Goal: Use online tool/utility: Utilize a website feature to perform a specific function

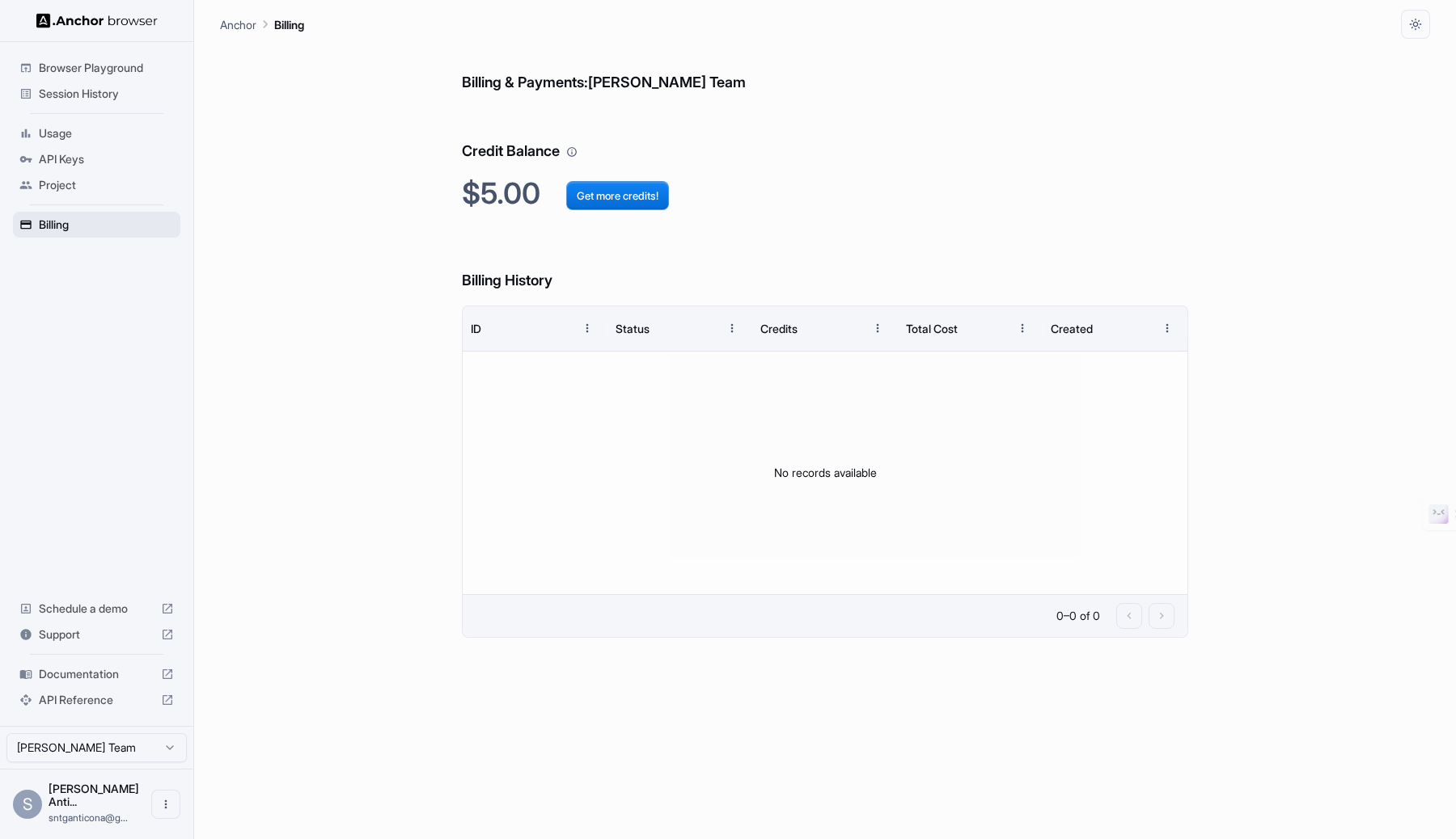
click at [128, 225] on span "Billing" at bounding box center [107, 225] width 135 height 16
click at [65, 188] on span "Project" at bounding box center [107, 185] width 135 height 16
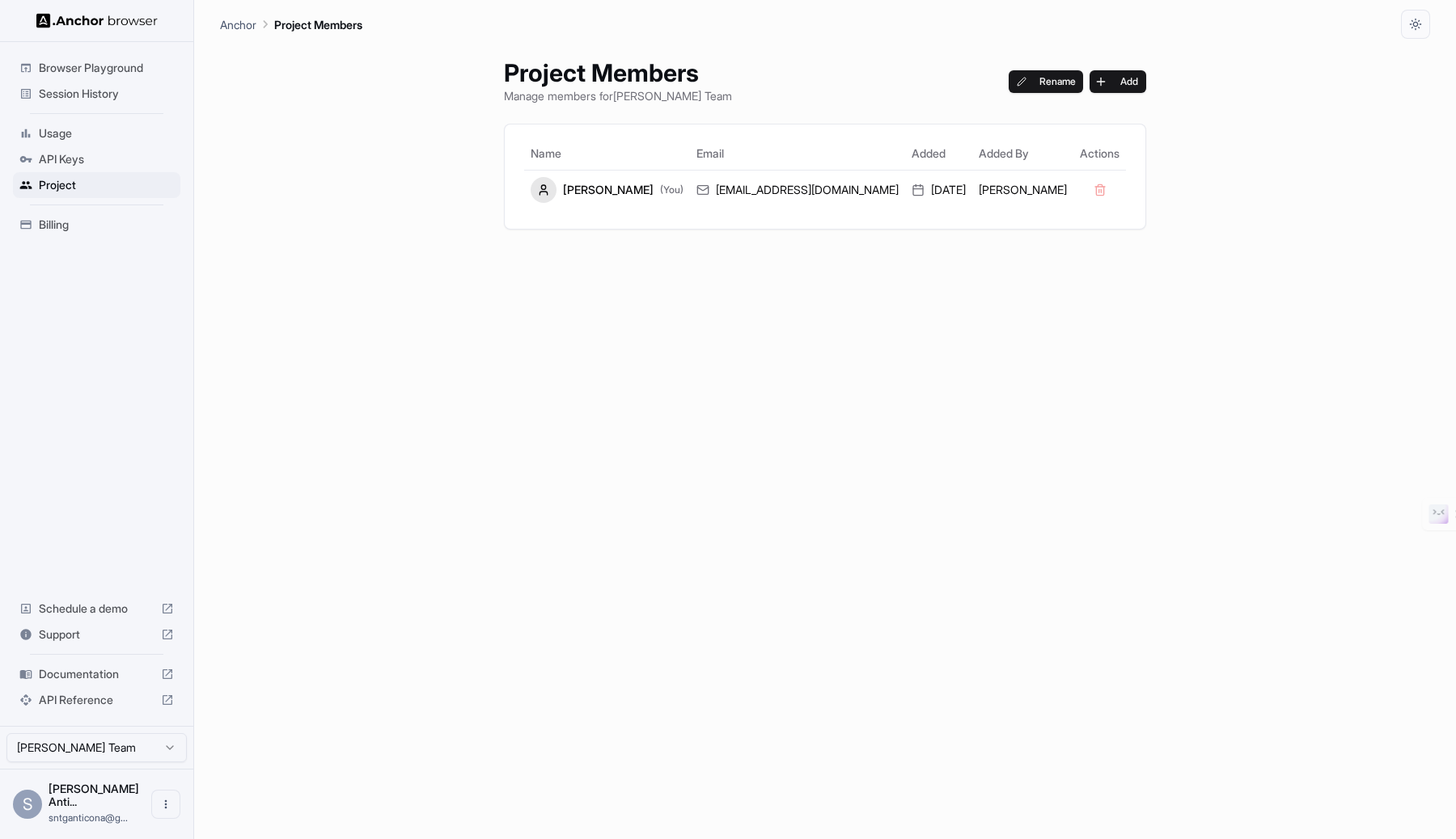
click at [72, 212] on div "Billing" at bounding box center [97, 224] width 167 height 26
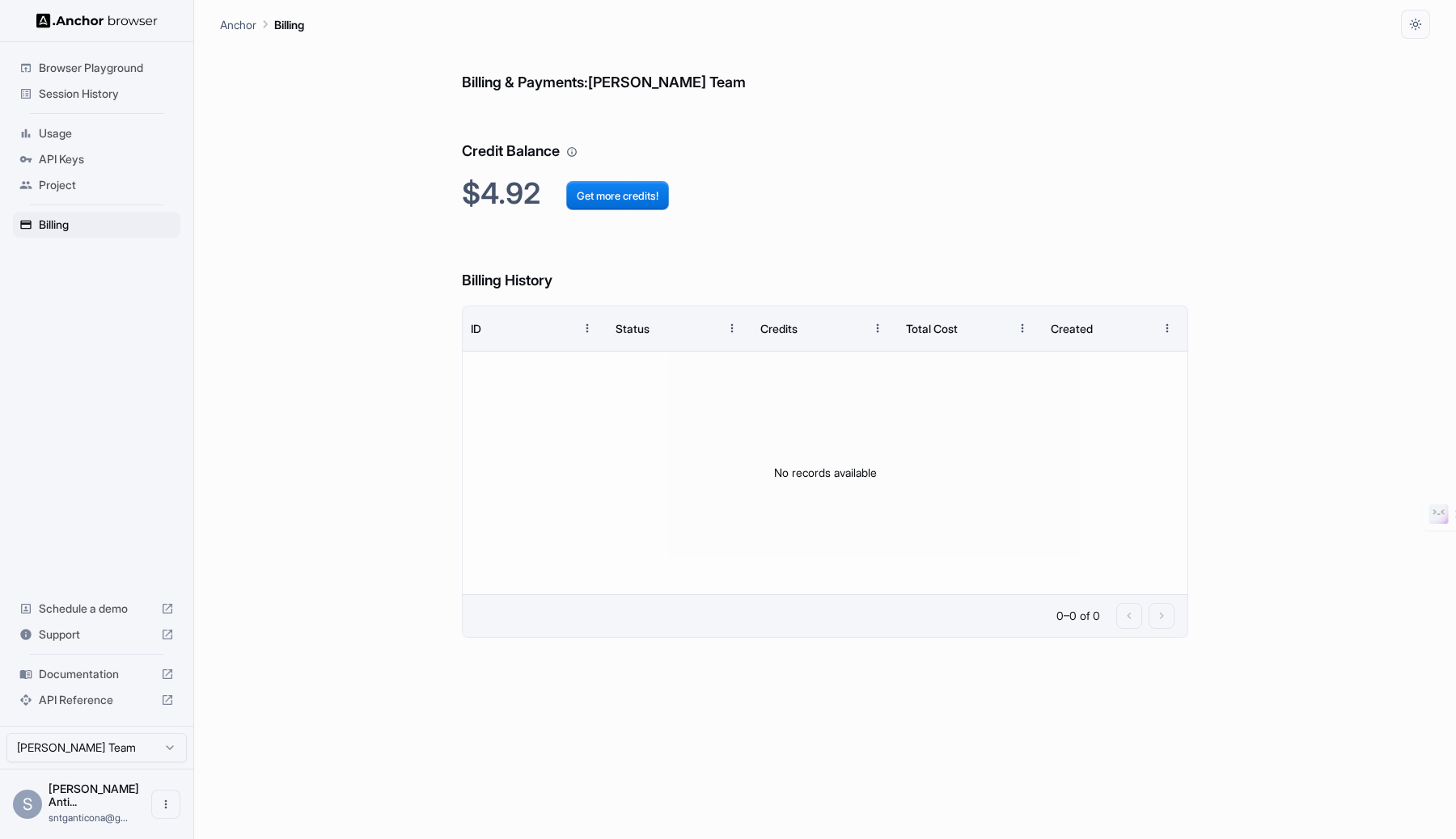
click at [109, 89] on span "Session History" at bounding box center [107, 93] width 135 height 16
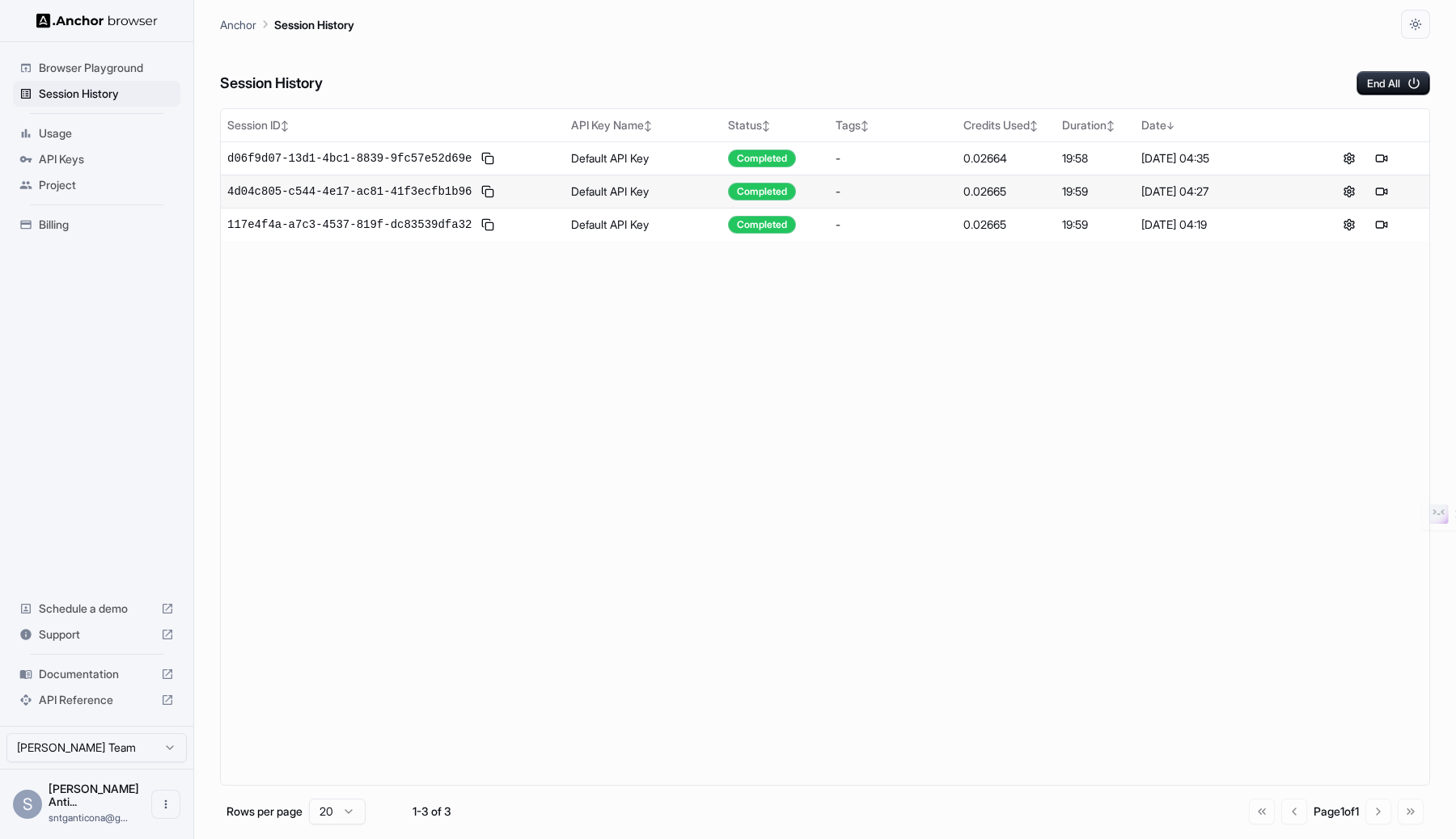
click at [126, 138] on span "Usage" at bounding box center [107, 133] width 135 height 16
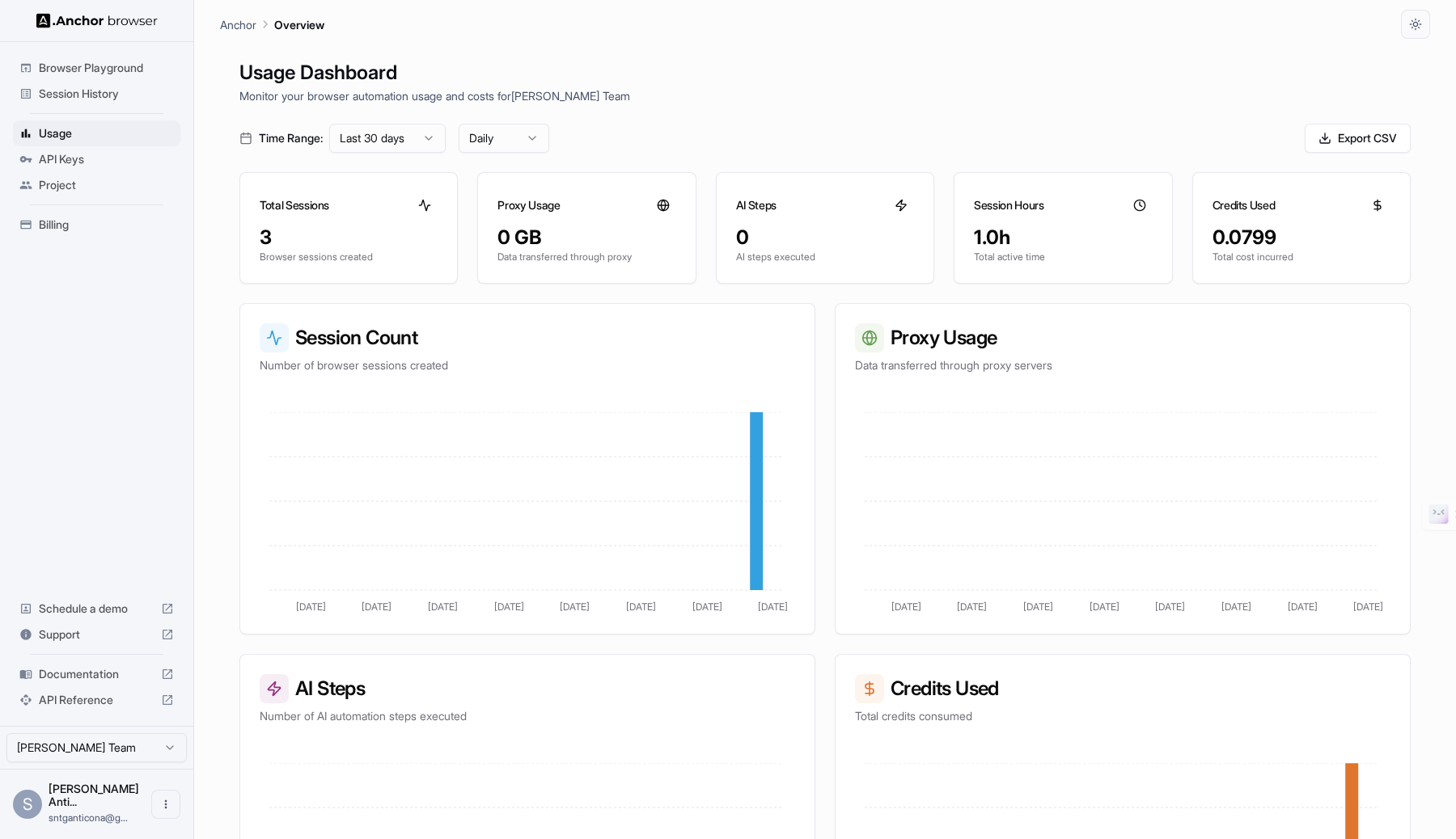
scroll to position [12, 0]
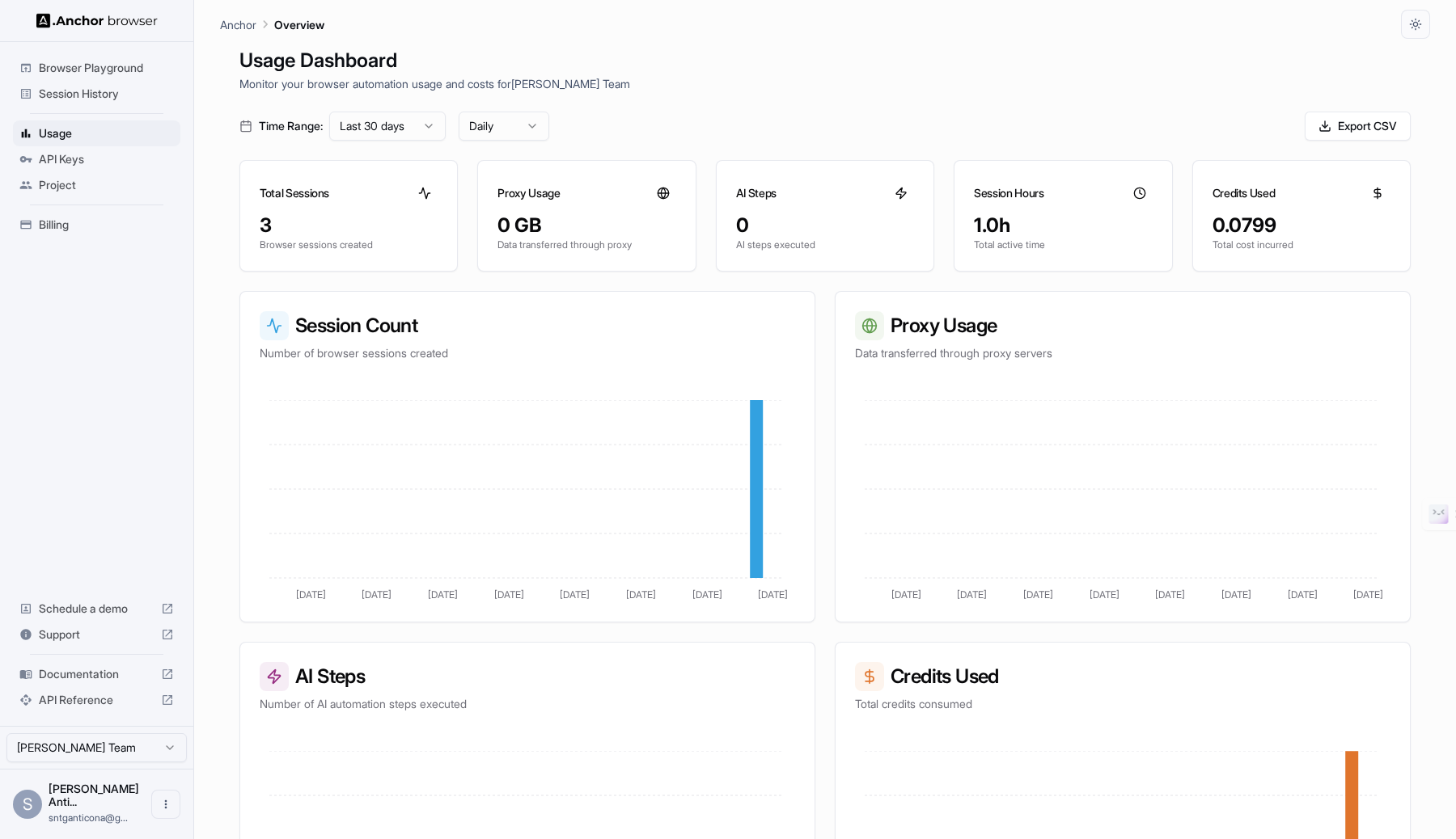
click at [88, 81] on div "Session History" at bounding box center [97, 93] width 167 height 26
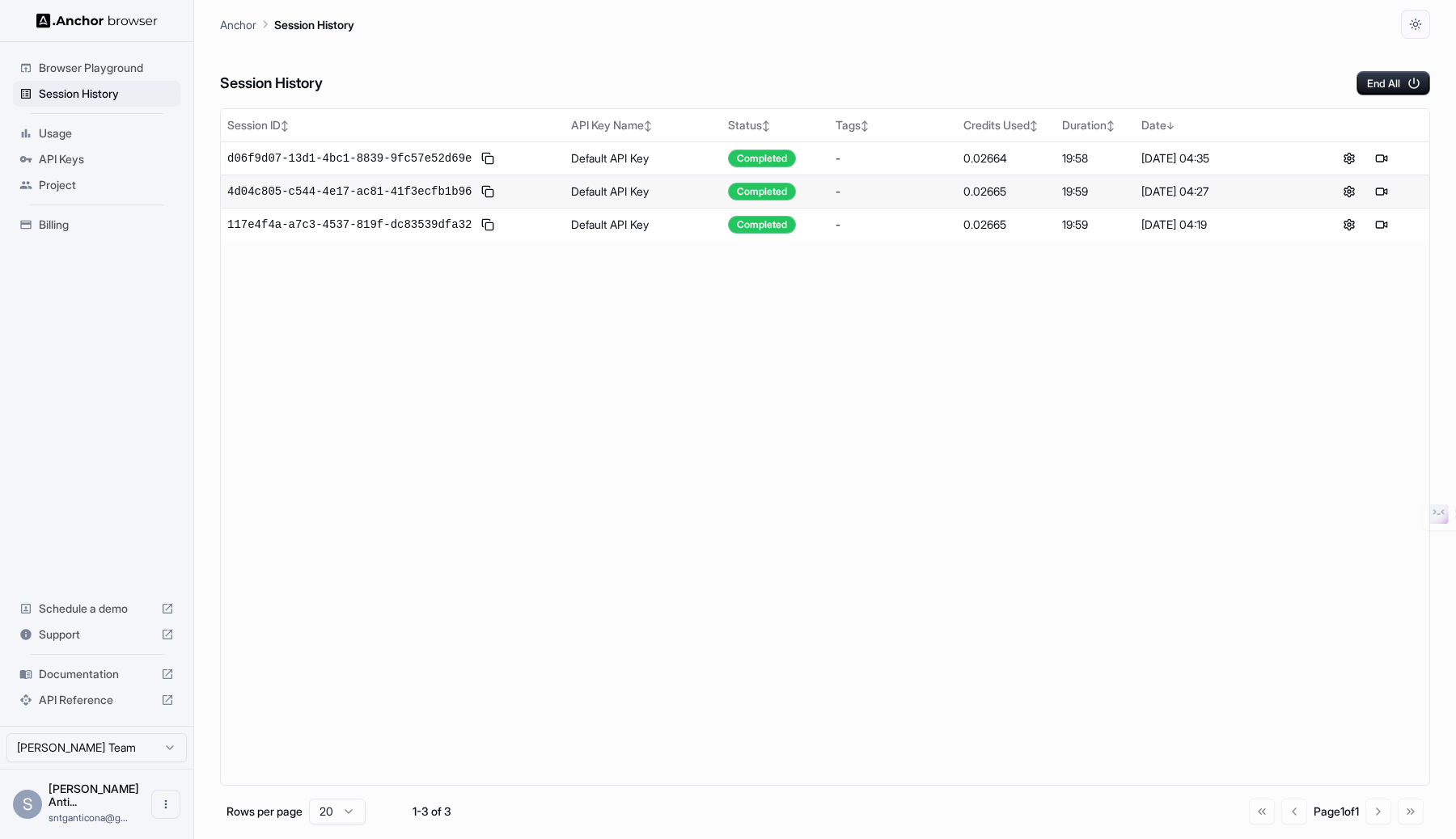
click at [108, 55] on div "Browser Playground" at bounding box center [97, 68] width 167 height 26
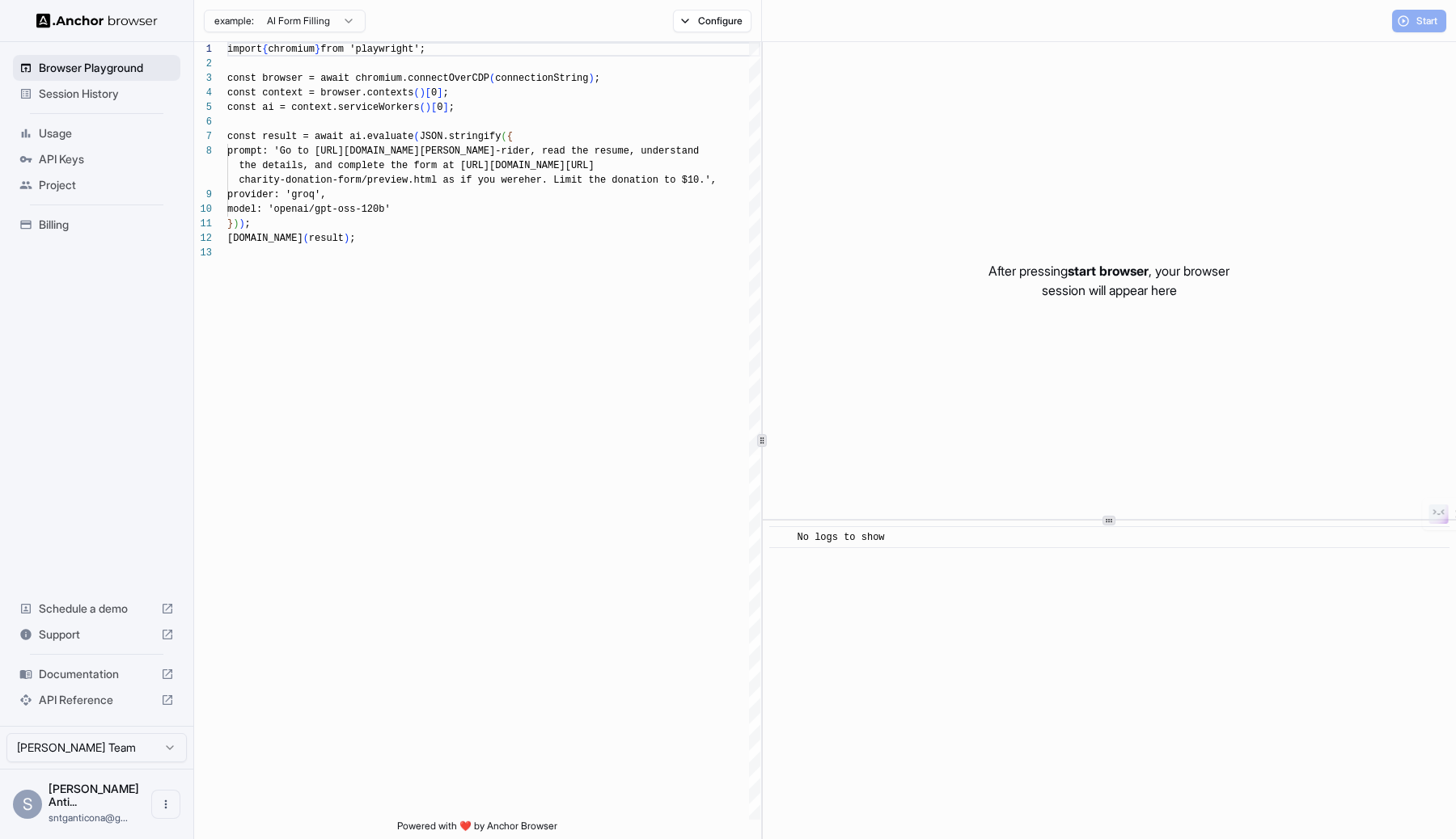
scroll to position [117, 0]
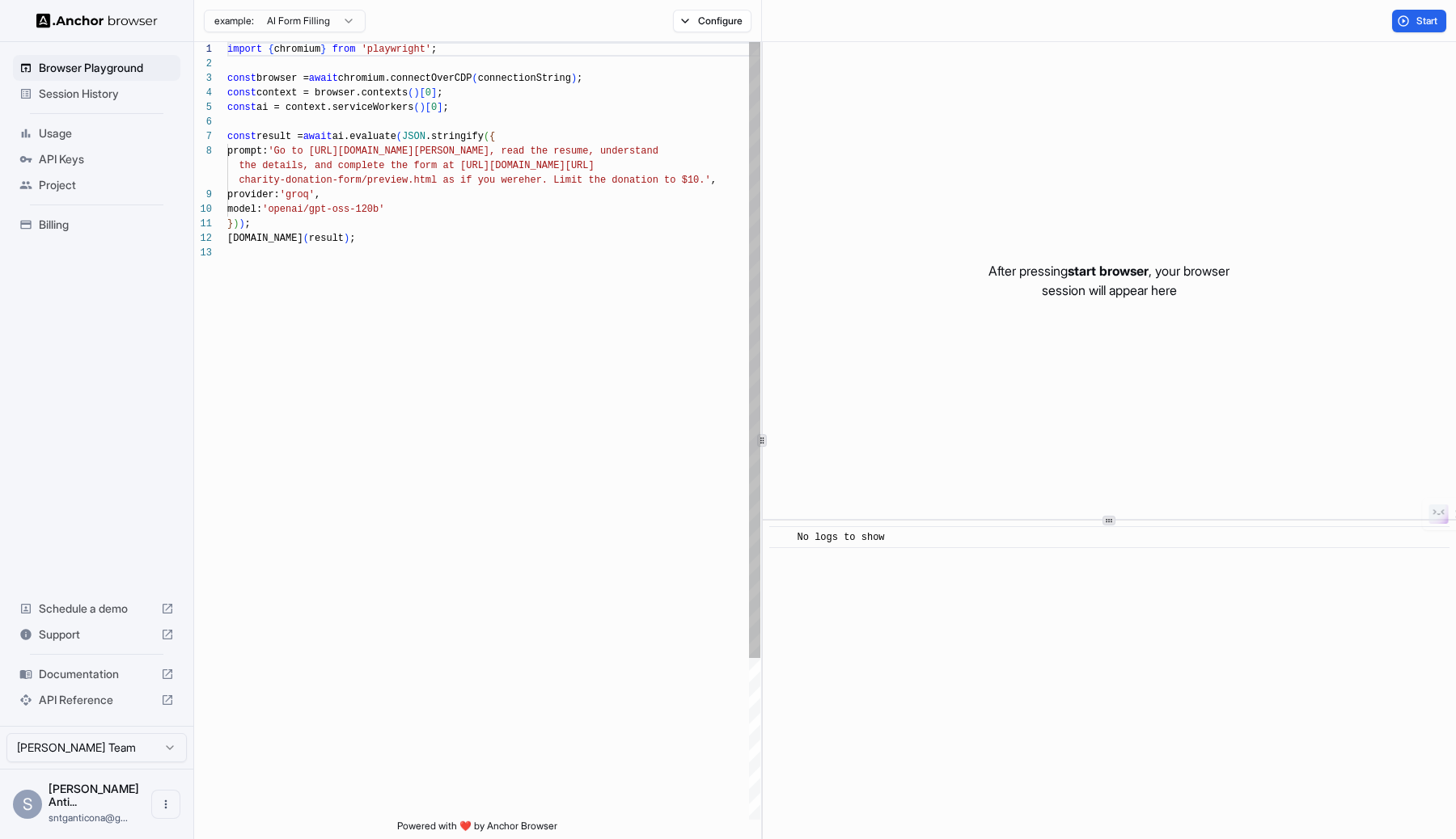
type textarea "**********"
click at [625, 238] on div "import { chromium } from 'playwright' ; const browser = await chromium.connectO…" at bounding box center [493, 532] width 533 height 981
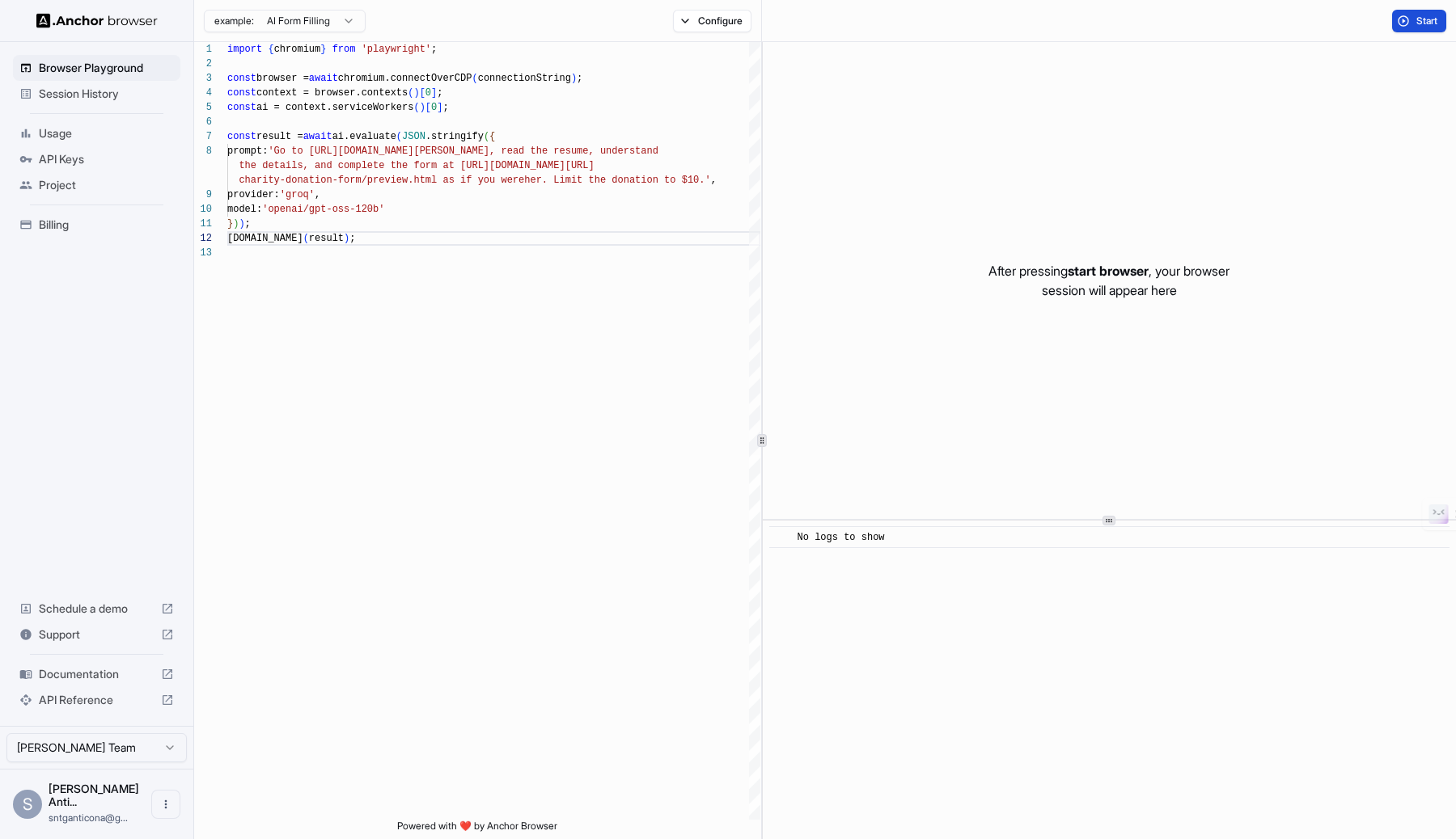
click at [1417, 14] on span "Start" at bounding box center [1428, 20] width 22 height 13
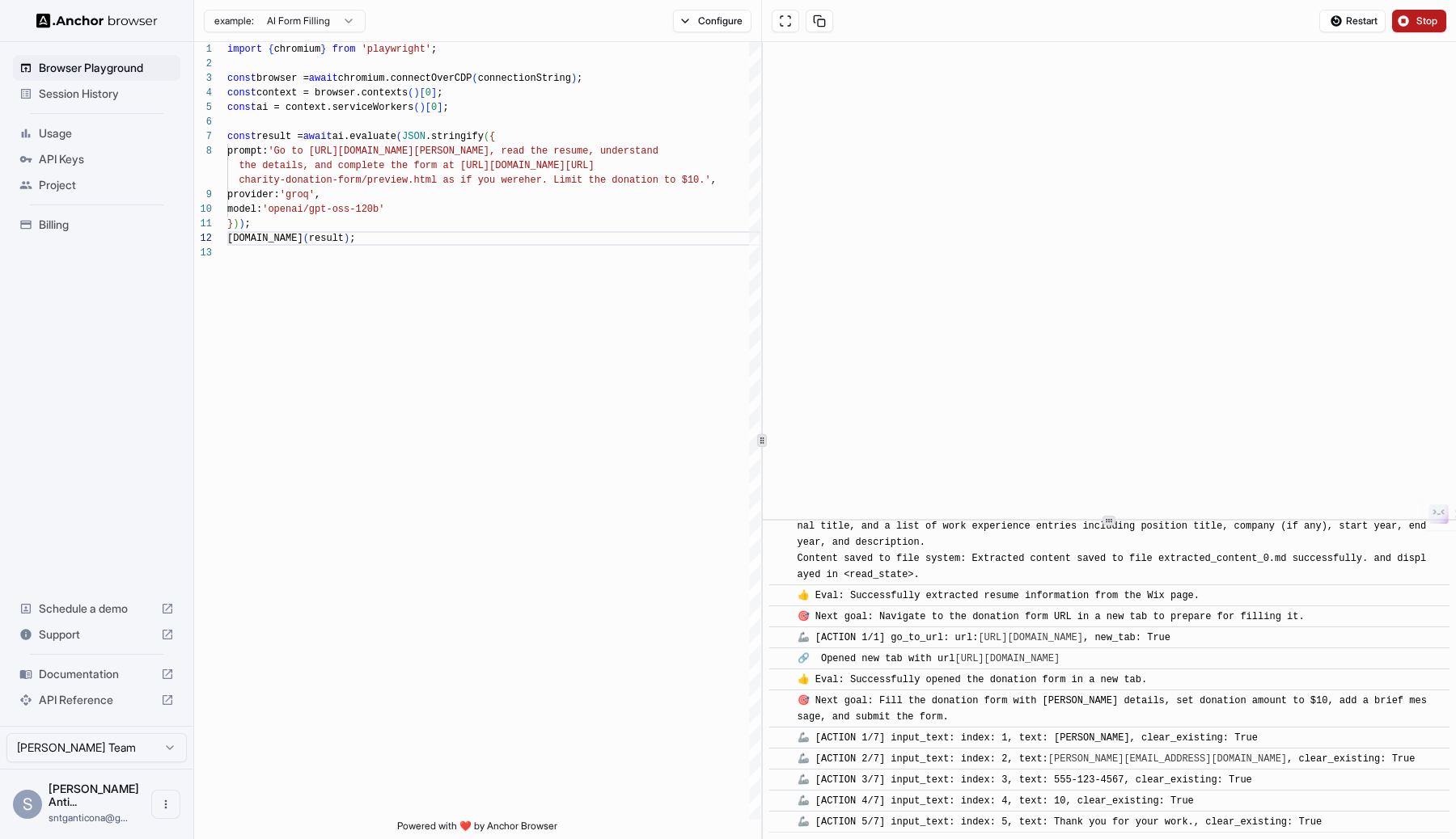
scroll to position [403, 0]
click at [1413, 22] on button "Stop" at bounding box center [1419, 20] width 54 height 22
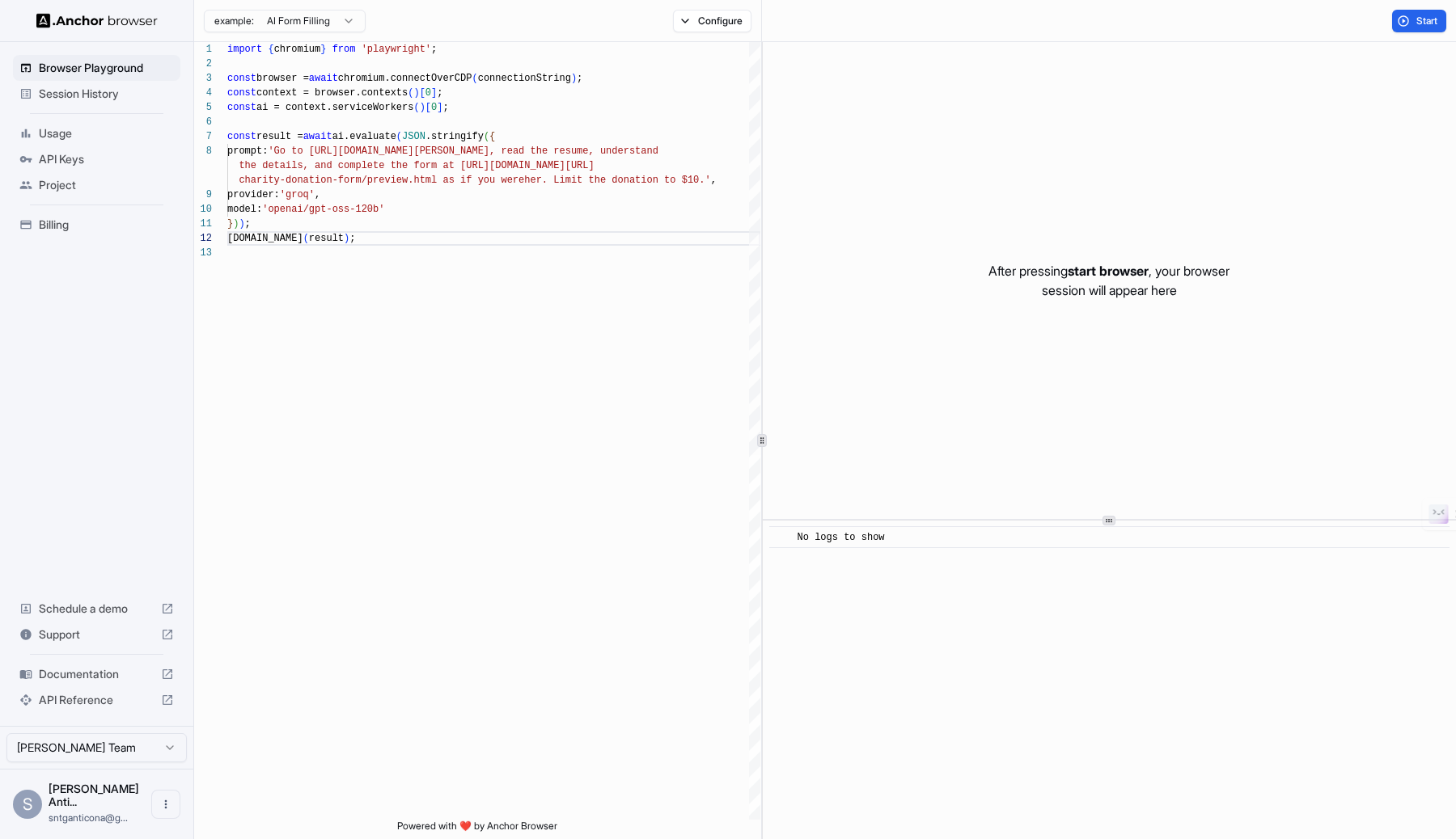
click at [85, 154] on span "API Keys" at bounding box center [107, 159] width 135 height 16
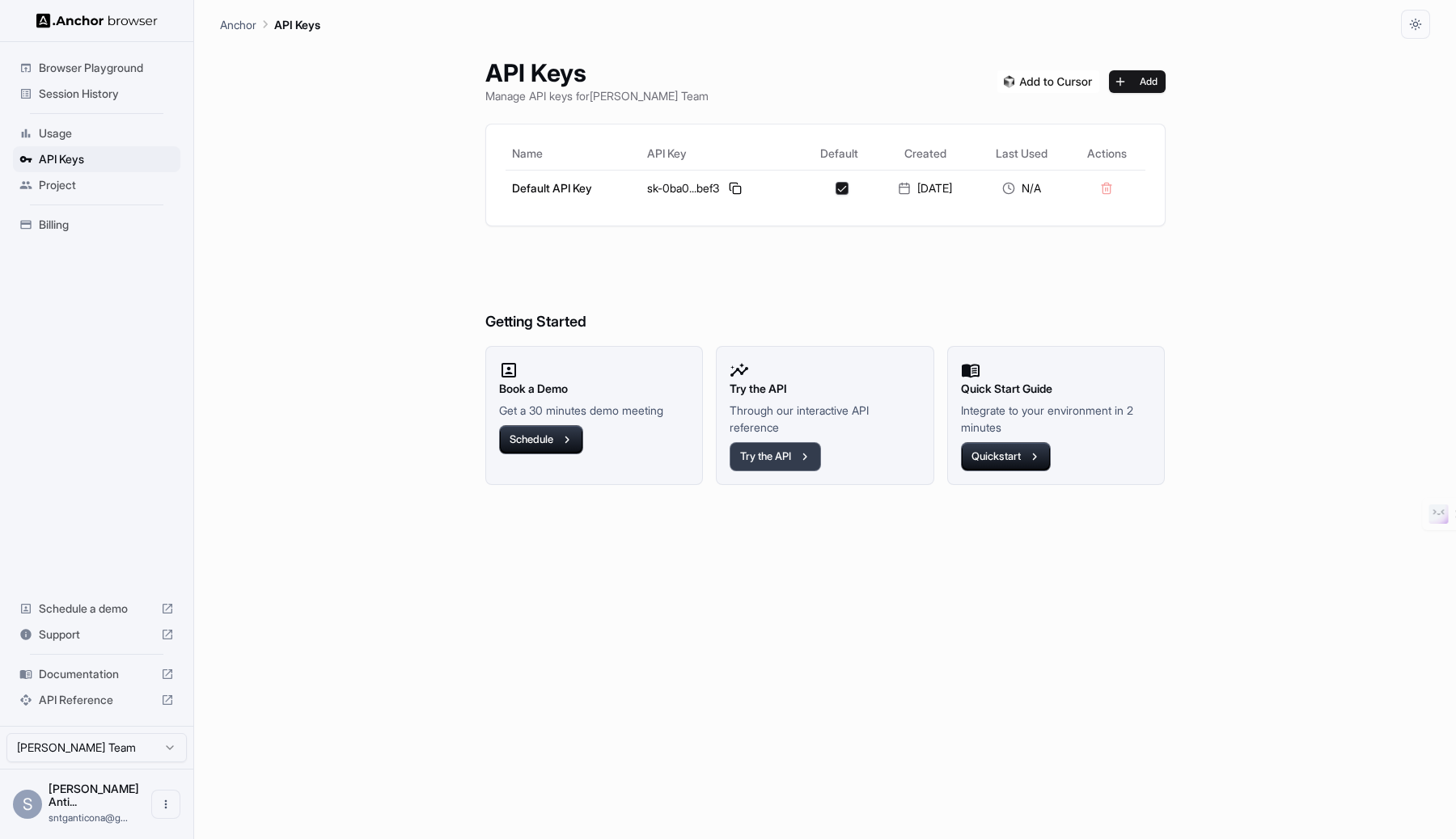
click at [750, 450] on button "Try the API" at bounding box center [775, 456] width 92 height 29
